Goal: Information Seeking & Learning: Learn about a topic

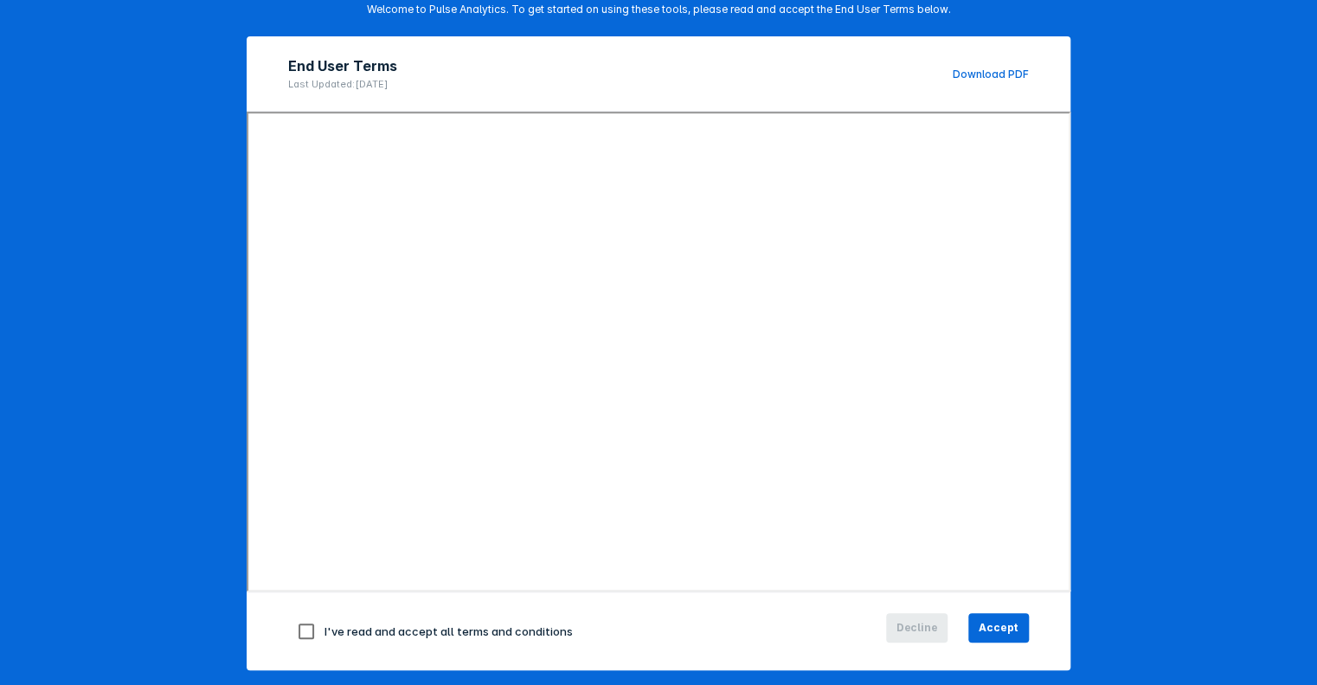
scroll to position [137, 0]
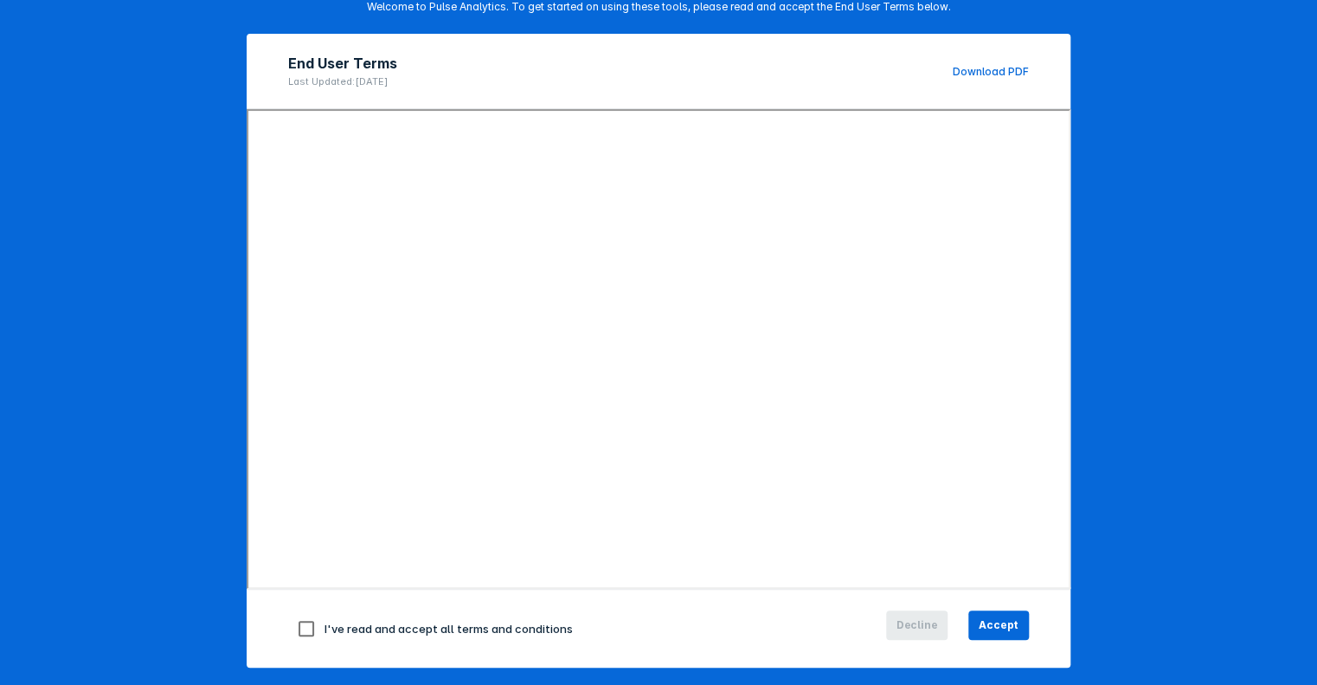
click at [428, 621] on span "I've read and accept all terms and conditions" at bounding box center [449, 628] width 248 height 14
click at [302, 628] on input "checkbox" at bounding box center [306, 628] width 36 height 36
checkbox input "true"
click at [1020, 628] on button "Accept" at bounding box center [999, 624] width 61 height 29
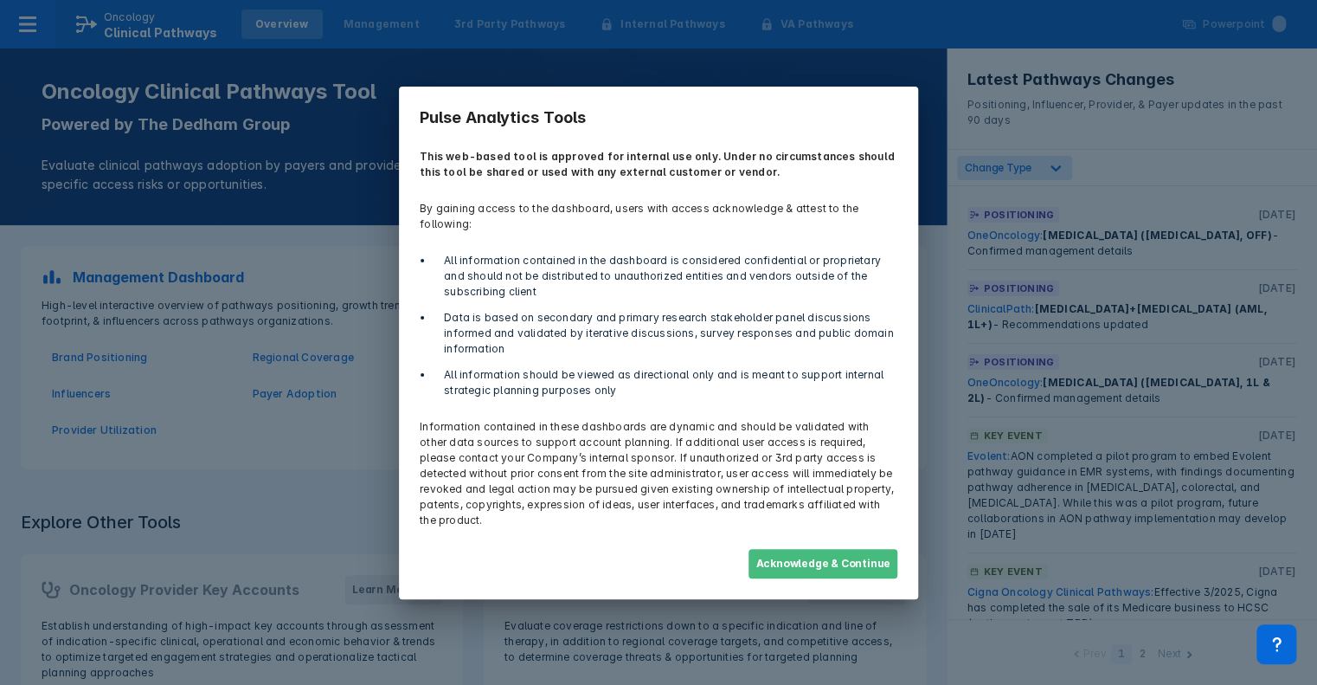
click at [842, 549] on button "Acknowledge & Continue" at bounding box center [823, 563] width 149 height 29
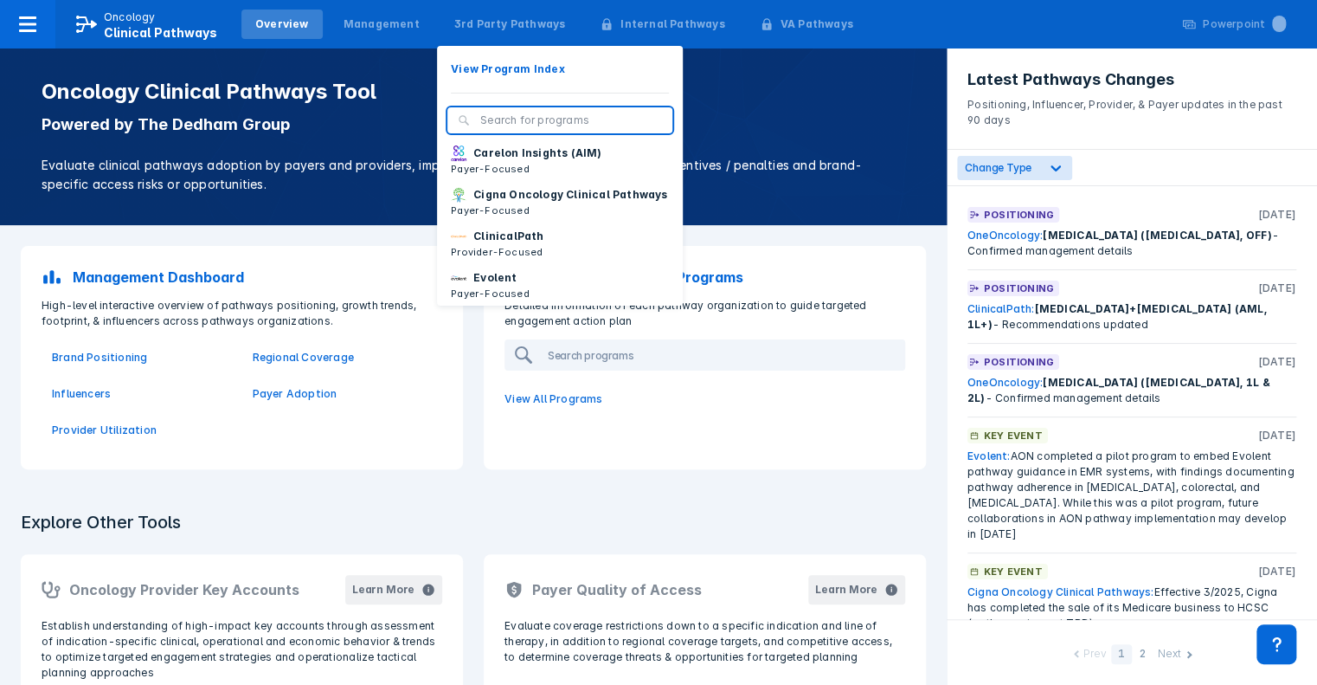
click at [517, 116] on input "search" at bounding box center [571, 121] width 182 height 16
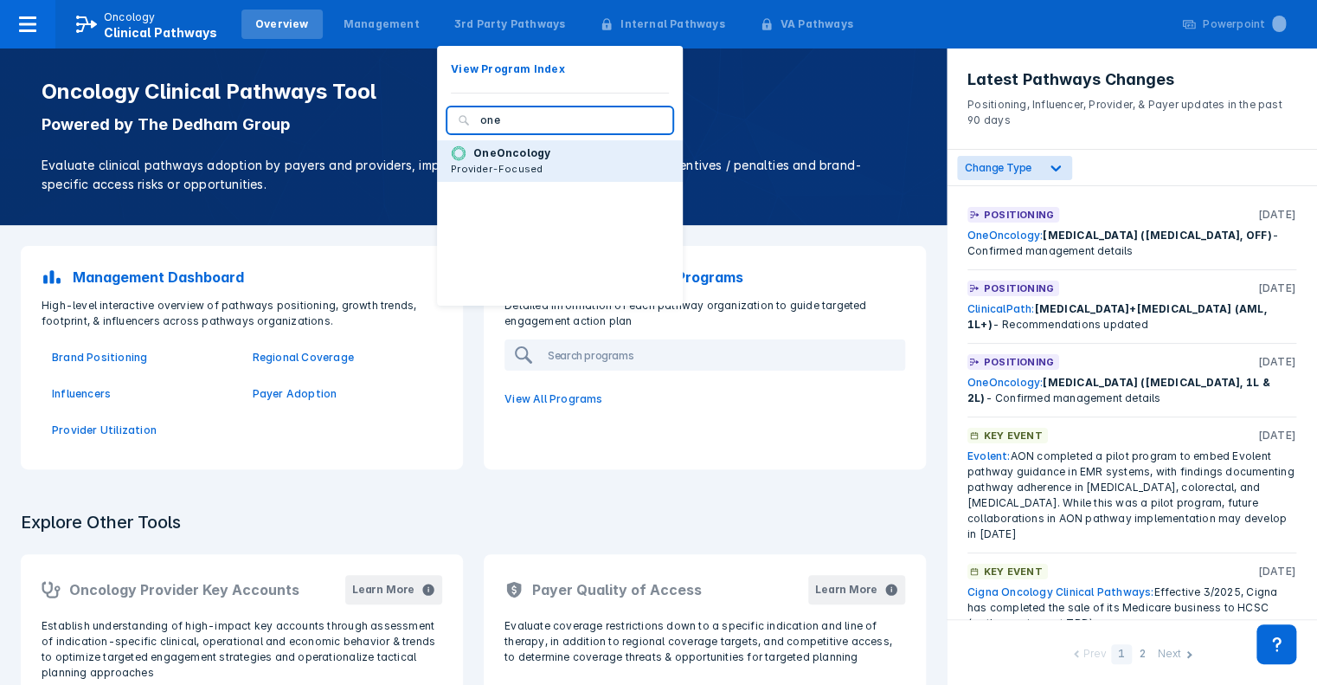
type input "one"
click at [494, 164] on p "Provider-Focused" at bounding box center [501, 169] width 100 height 16
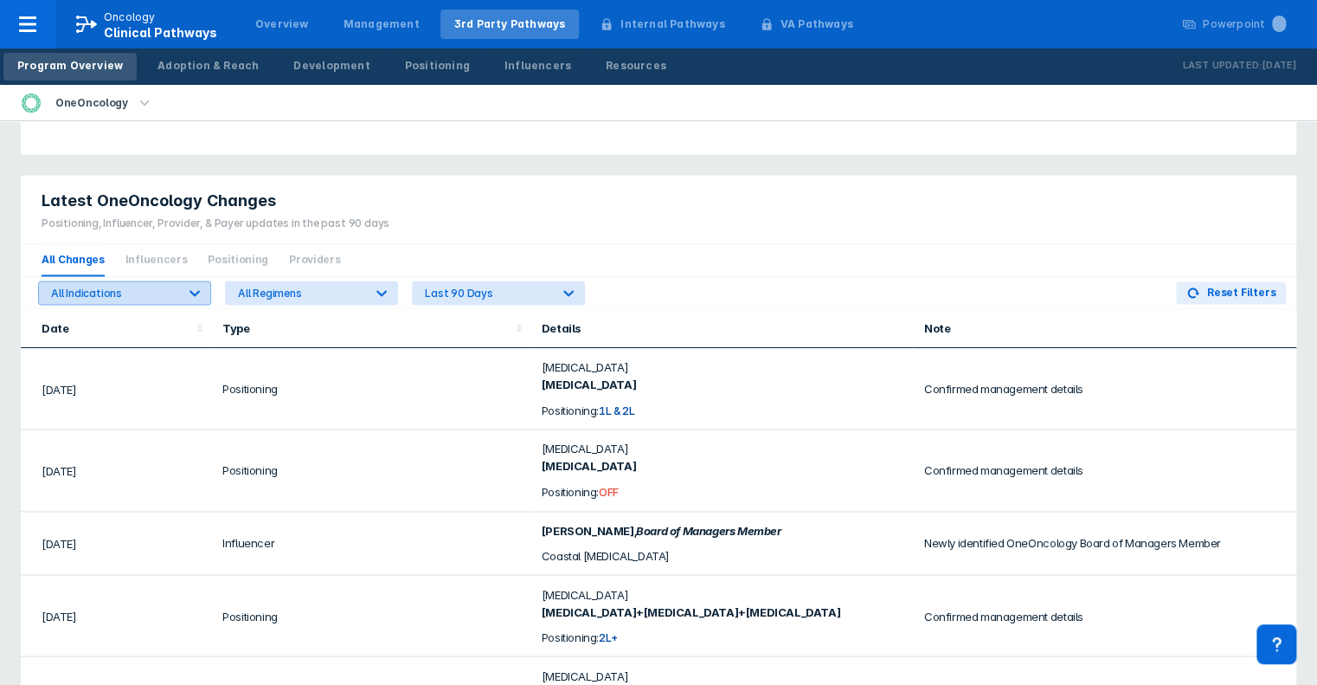
click at [185, 295] on div at bounding box center [194, 292] width 31 height 31
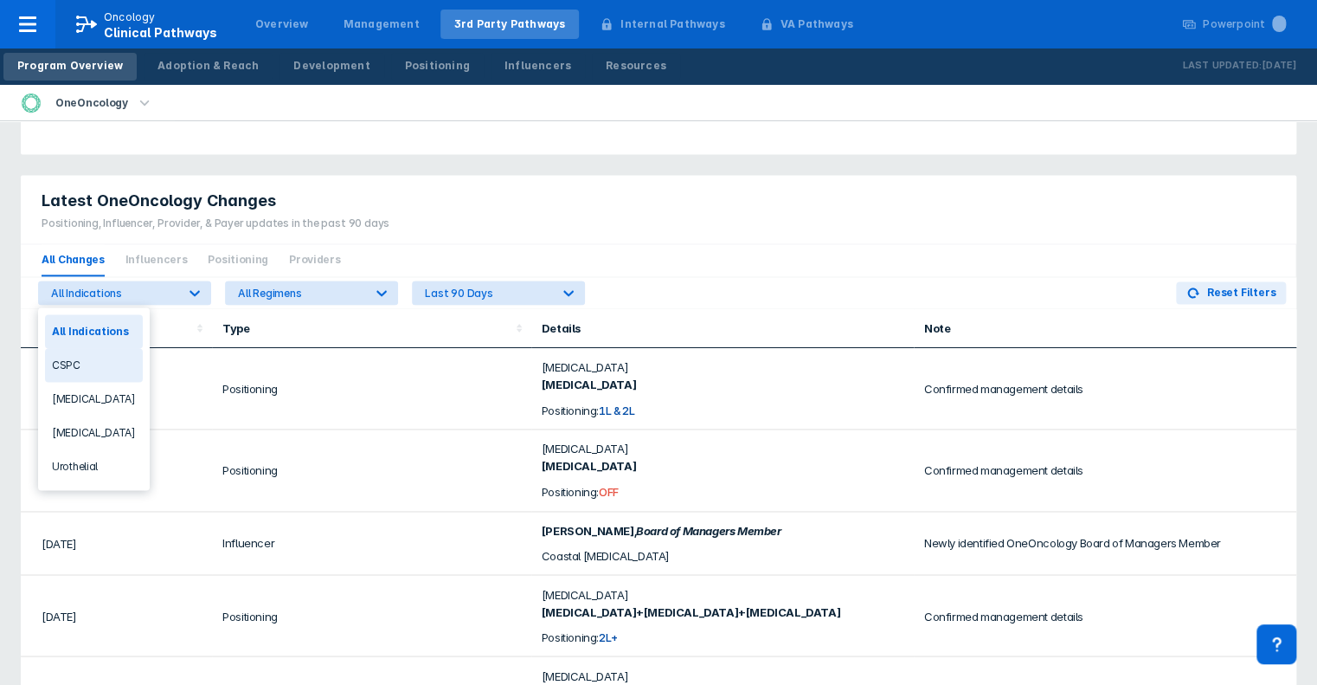
click at [70, 369] on div "CSPC" at bounding box center [94, 365] width 98 height 34
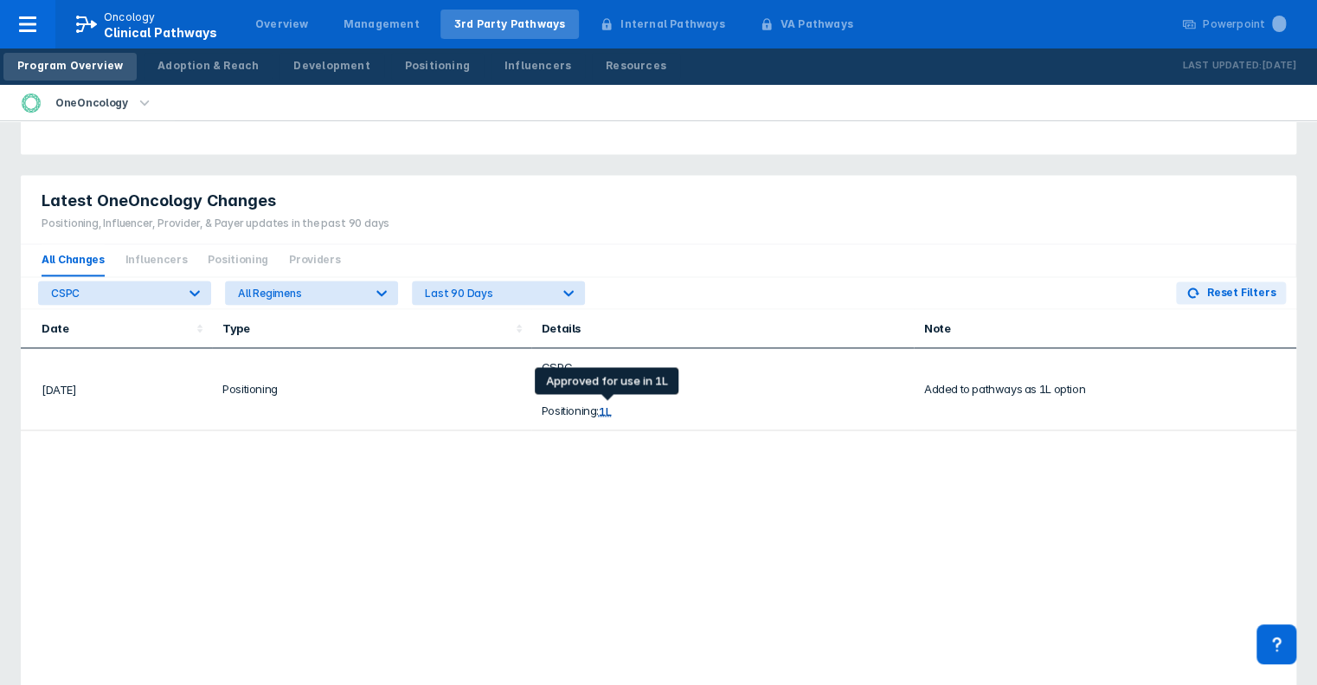
click at [611, 409] on div "1L" at bounding box center [605, 410] width 12 height 14
click at [135, 100] on icon "button" at bounding box center [144, 102] width 19 height 19
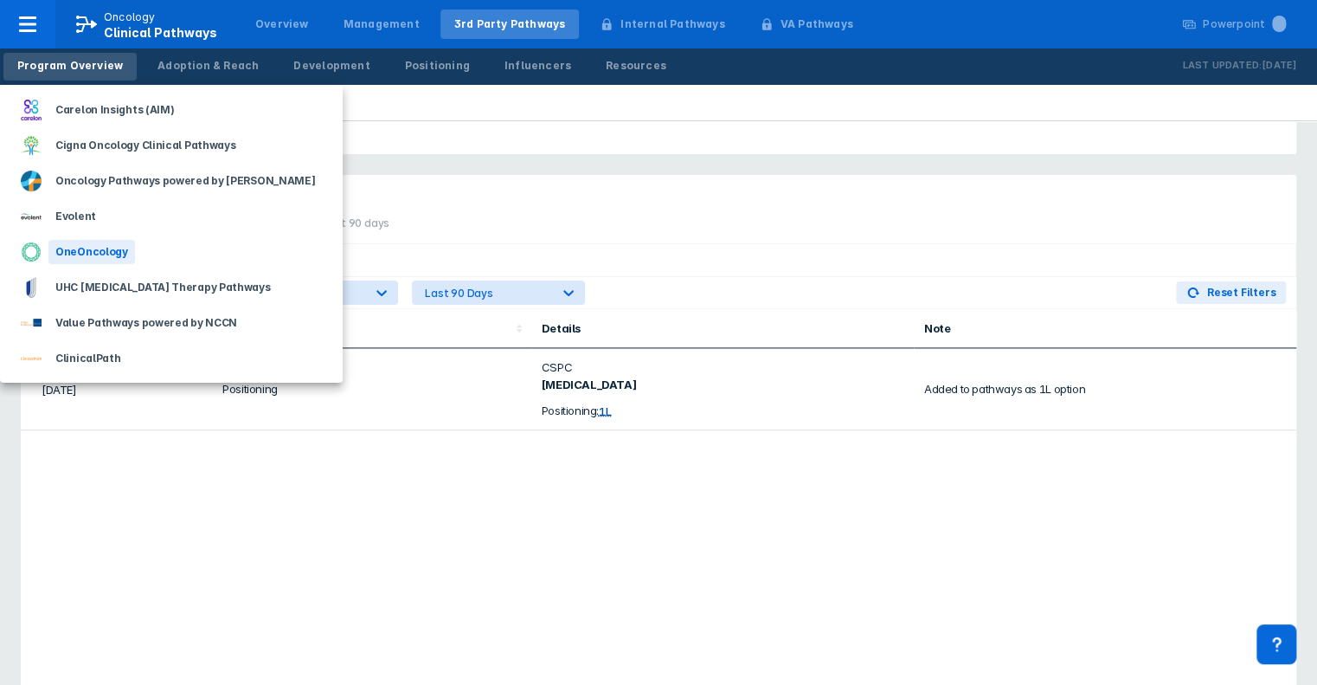
click at [99, 241] on div "OneOncology" at bounding box center [91, 252] width 87 height 24
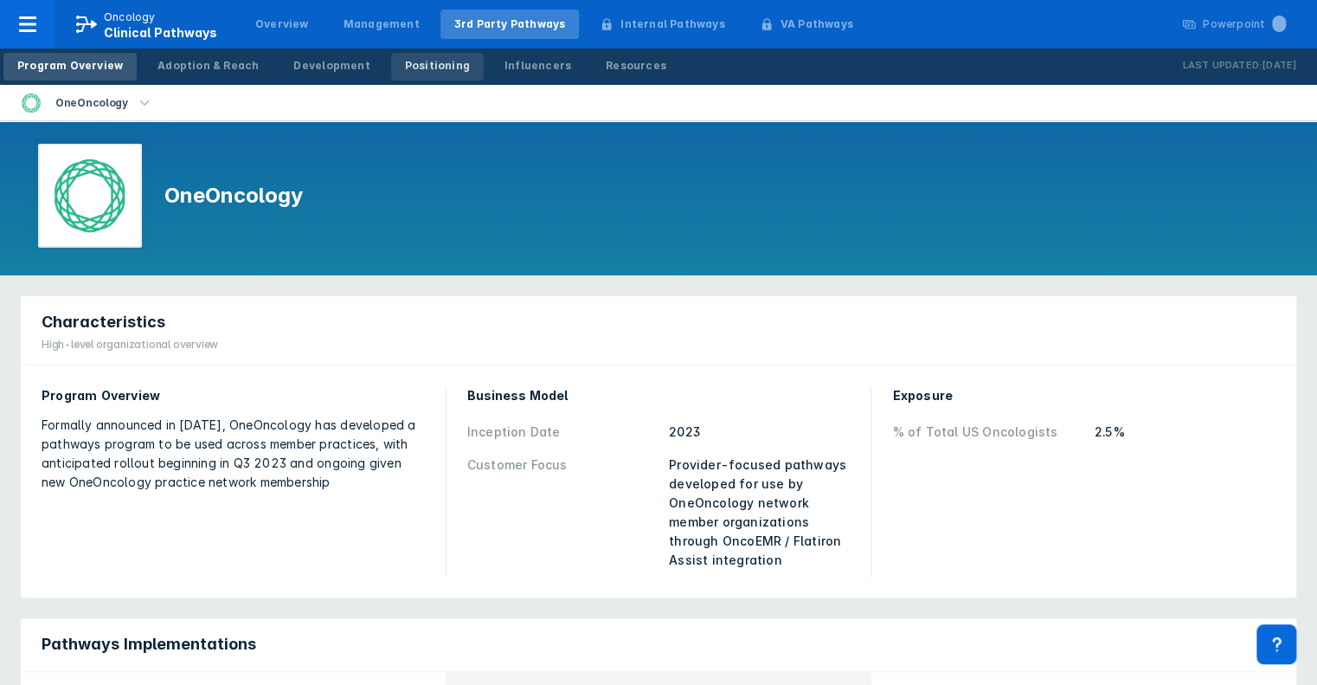
click at [410, 64] on div "Positioning" at bounding box center [437, 66] width 65 height 16
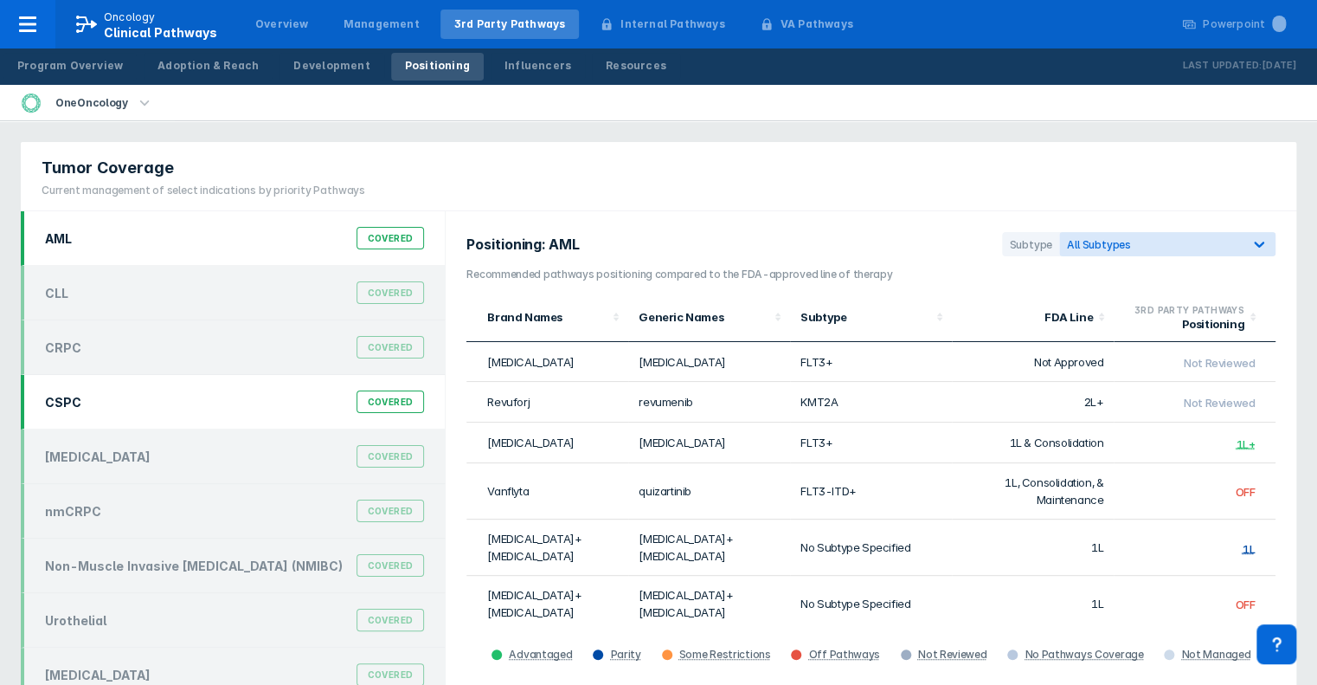
click at [112, 393] on div "CSPC Covered" at bounding box center [235, 401] width 400 height 33
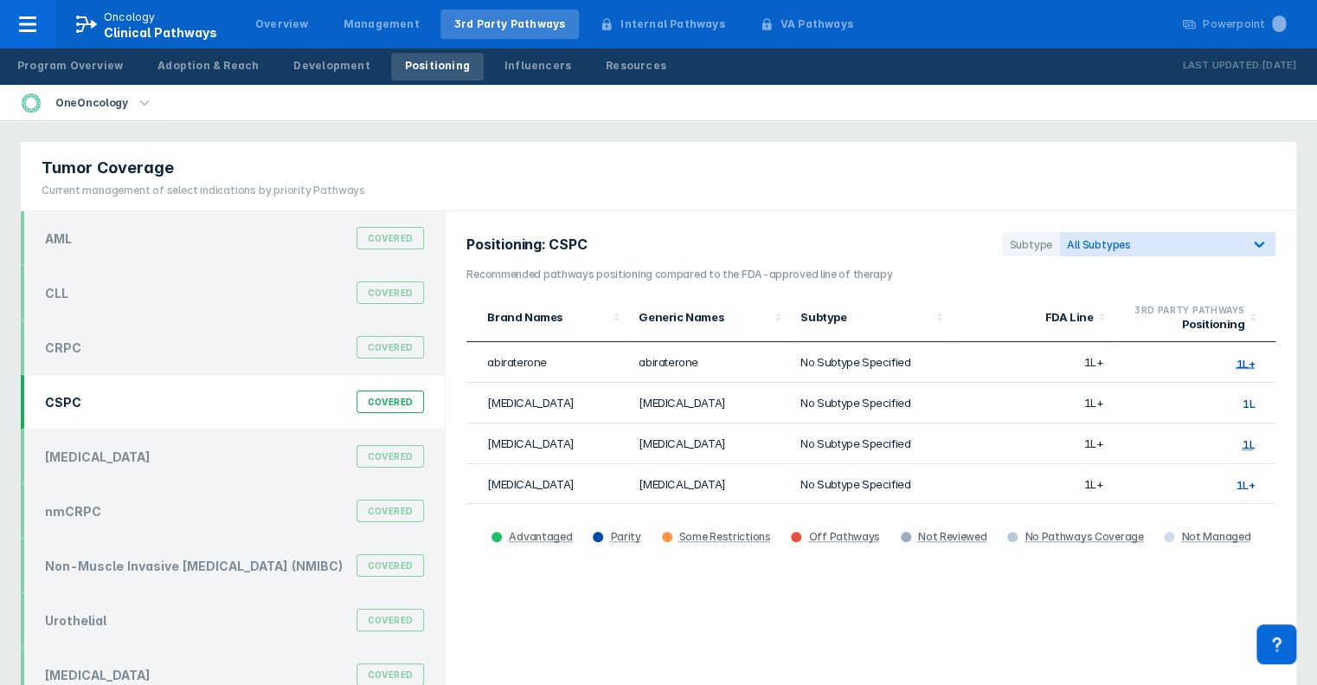
click at [1244, 482] on span "1L+" at bounding box center [1245, 484] width 19 height 14
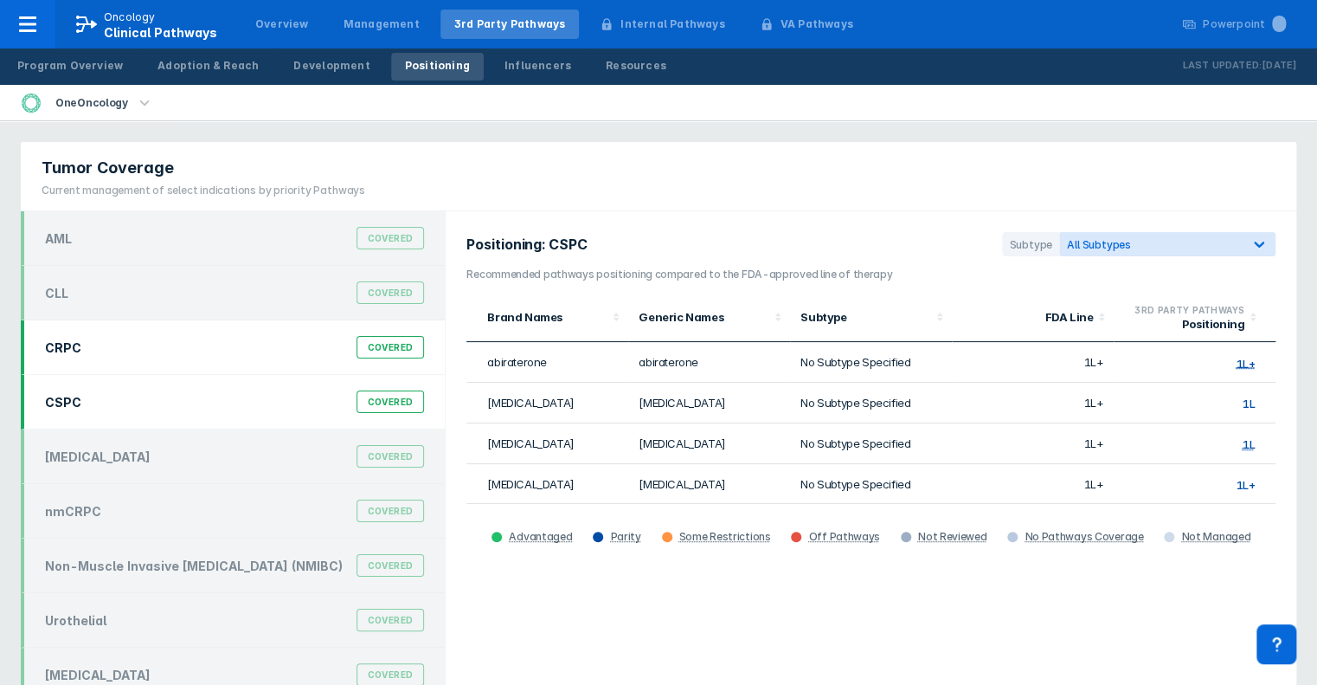
click at [163, 362] on div "CRPC Covered" at bounding box center [233, 347] width 424 height 55
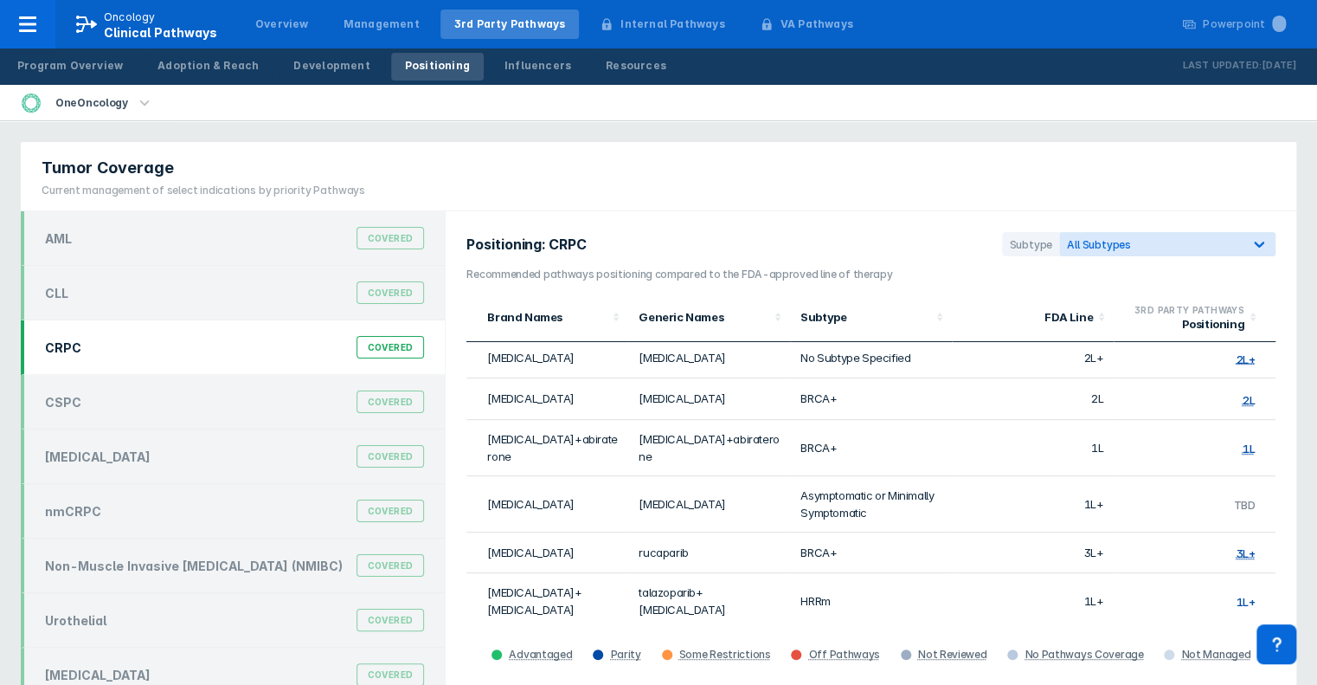
scroll to position [74, 0]
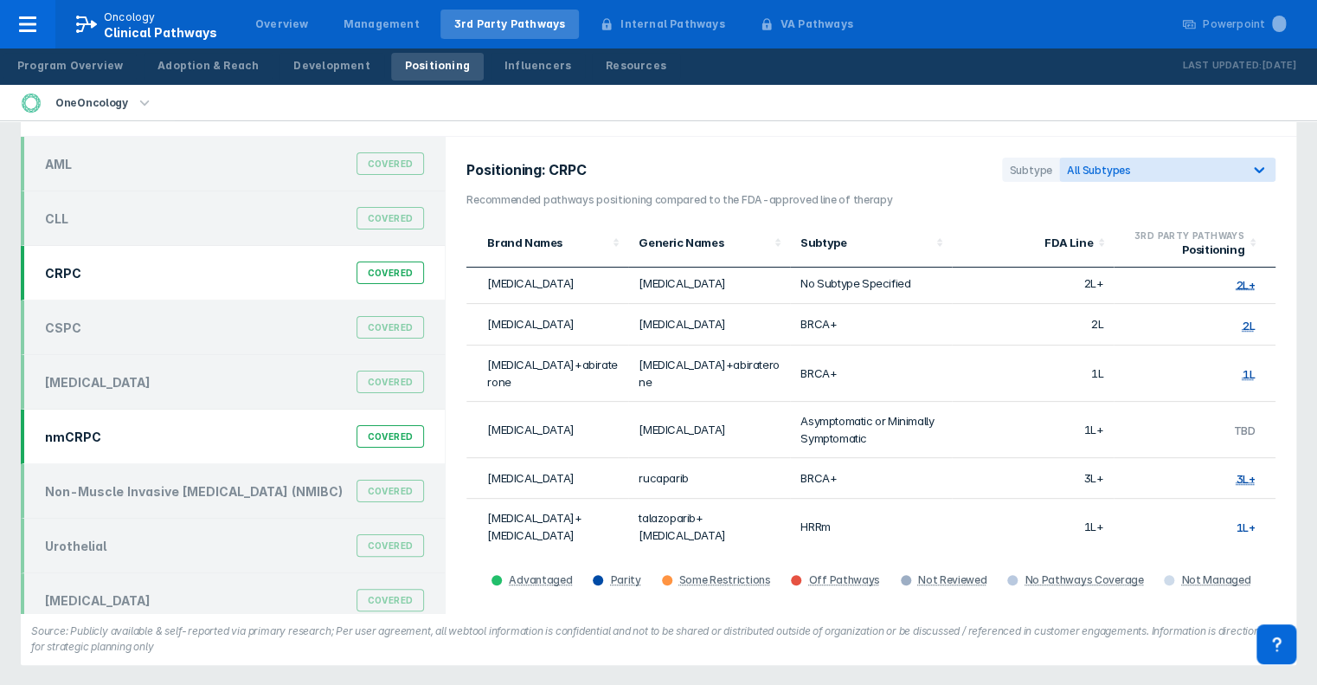
click at [287, 432] on div "nmCRPC Covered" at bounding box center [235, 436] width 400 height 33
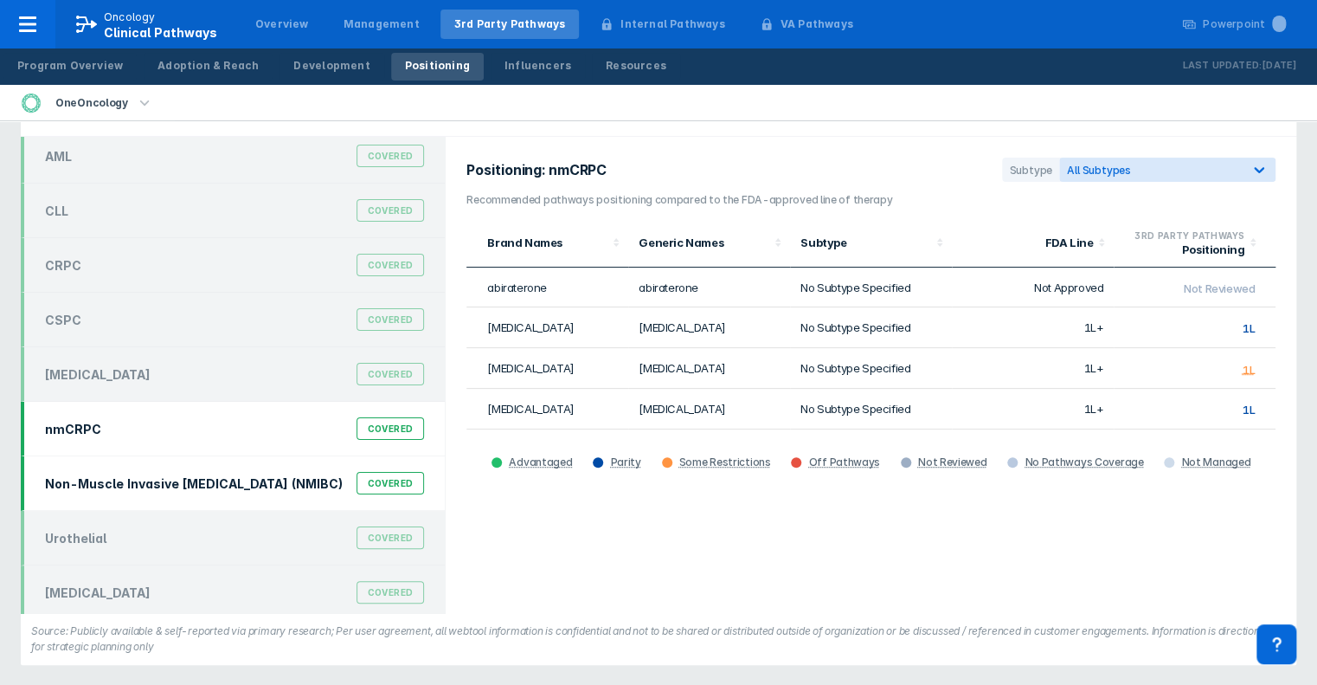
scroll to position [10, 0]
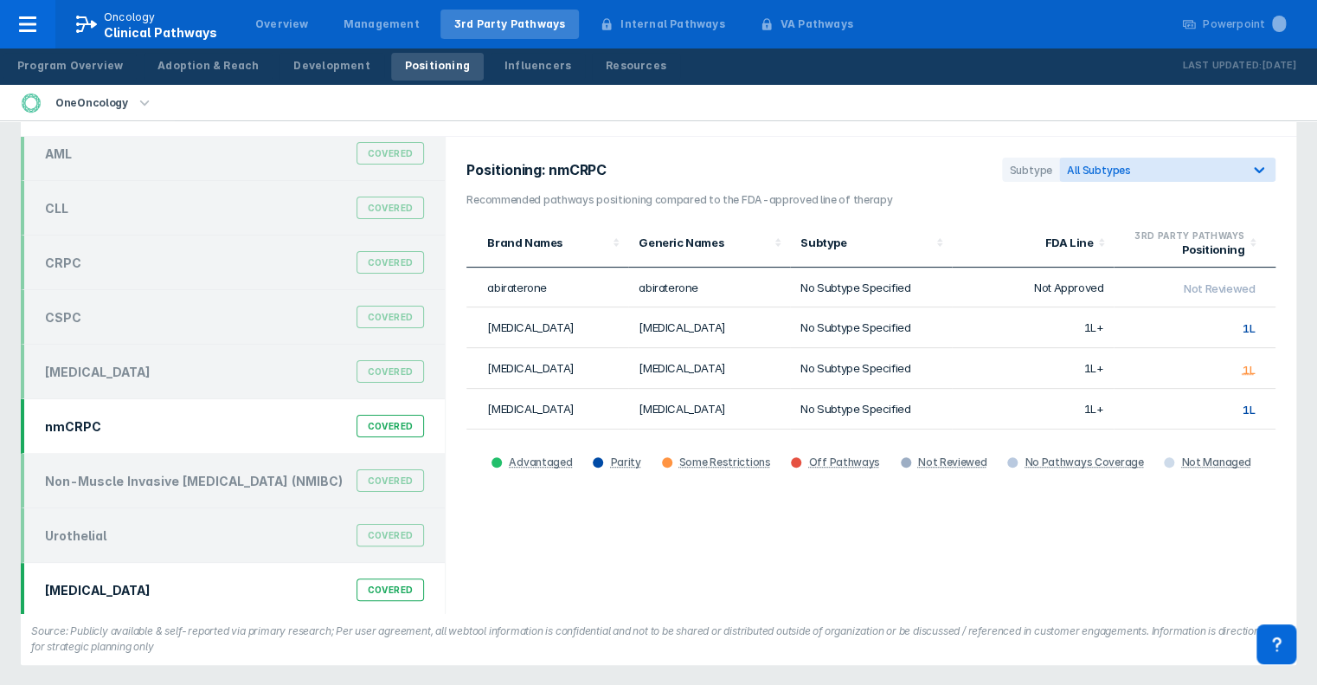
click at [279, 577] on div "[MEDICAL_DATA] Covered" at bounding box center [235, 589] width 400 height 33
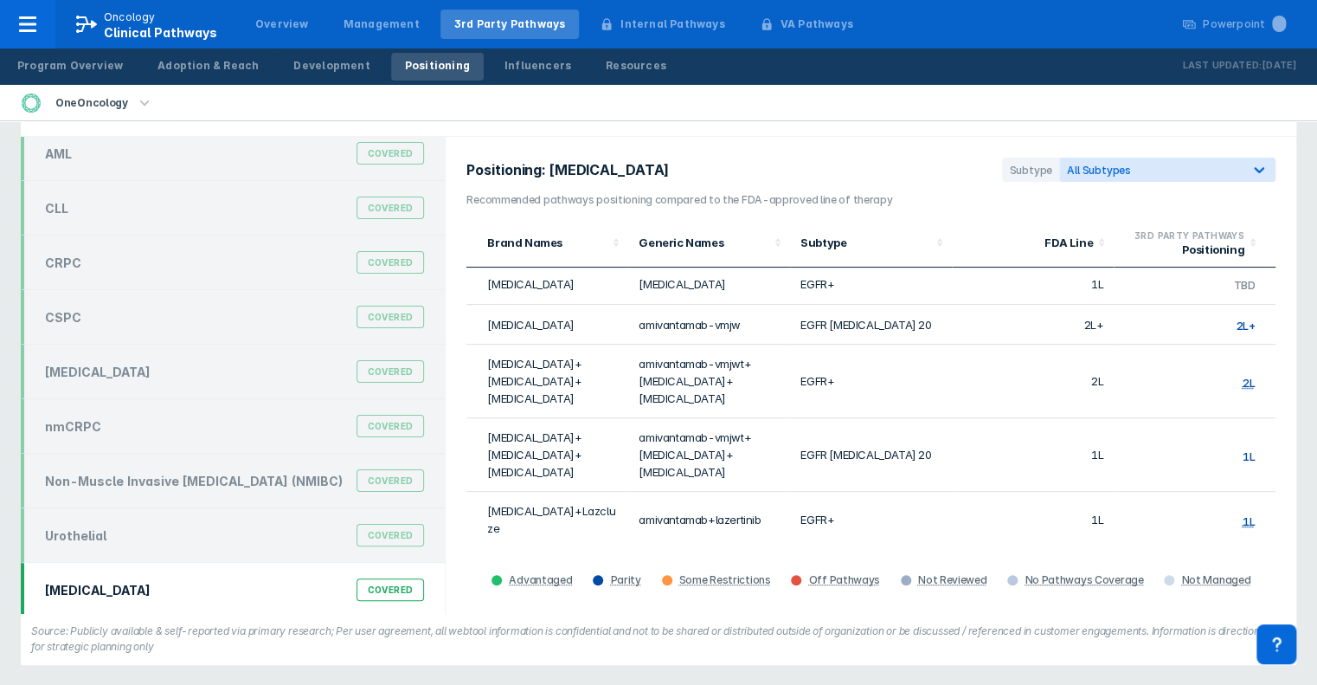
scroll to position [0, 0]
